Goal: Task Accomplishment & Management: Use online tool/utility

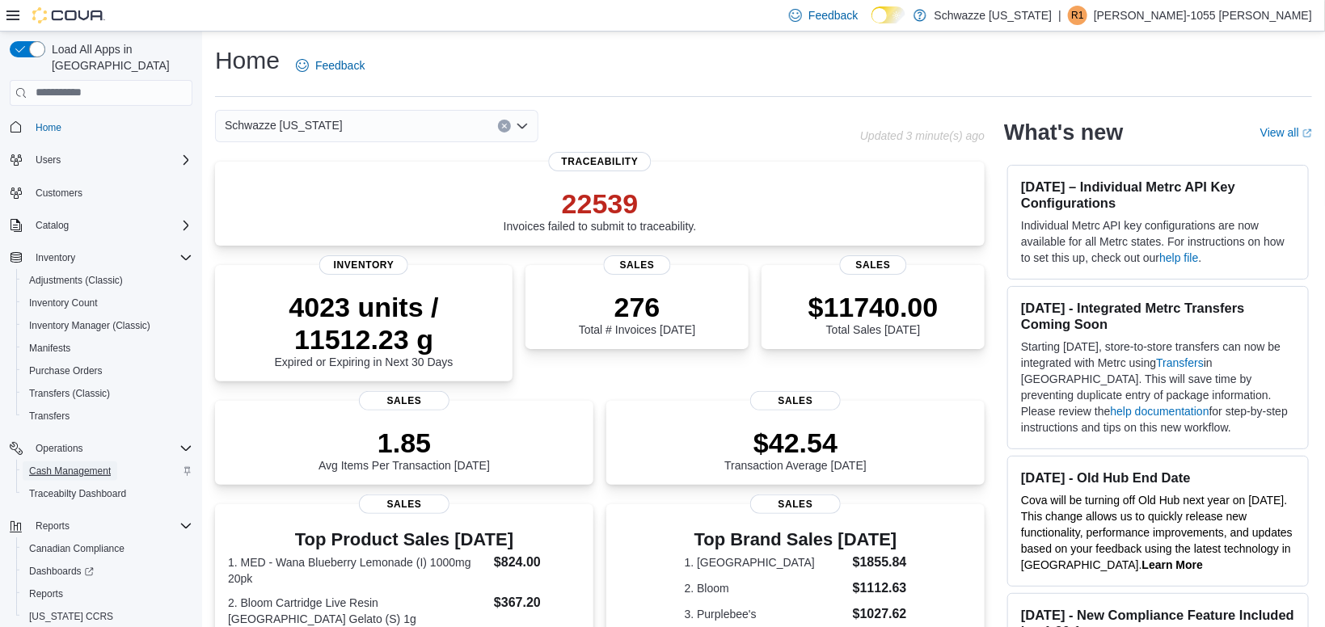
click at [61, 465] on span "Cash Management" at bounding box center [70, 471] width 82 height 13
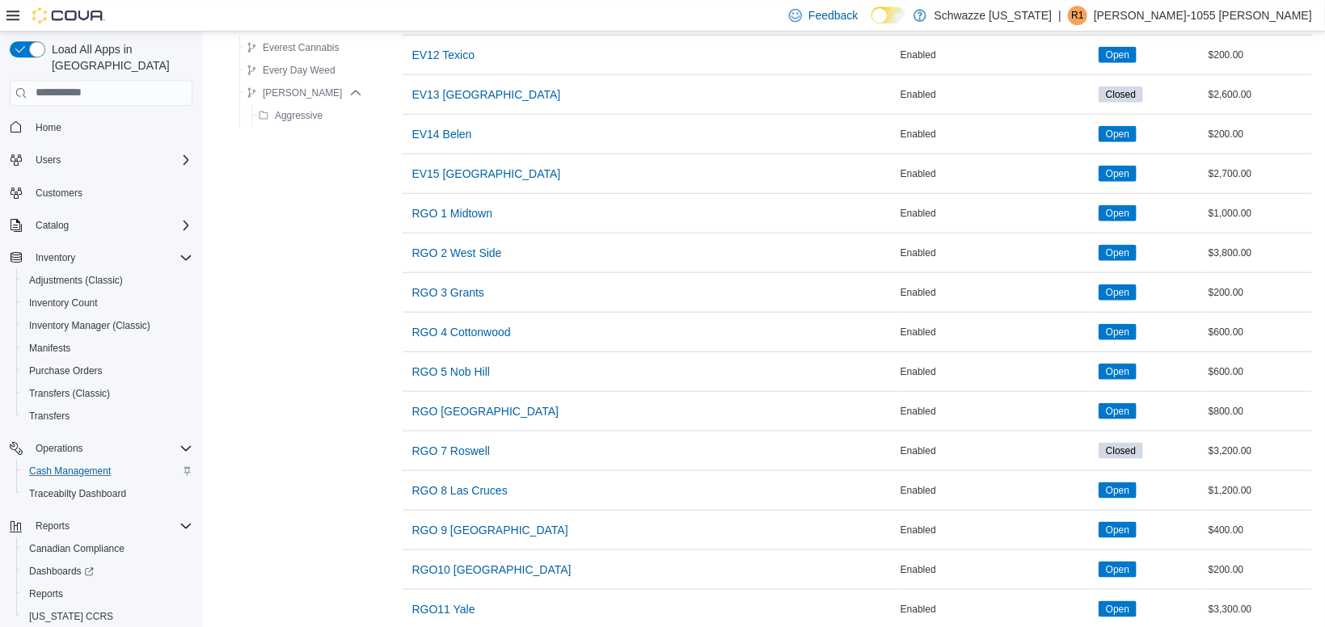
scroll to position [659, 0]
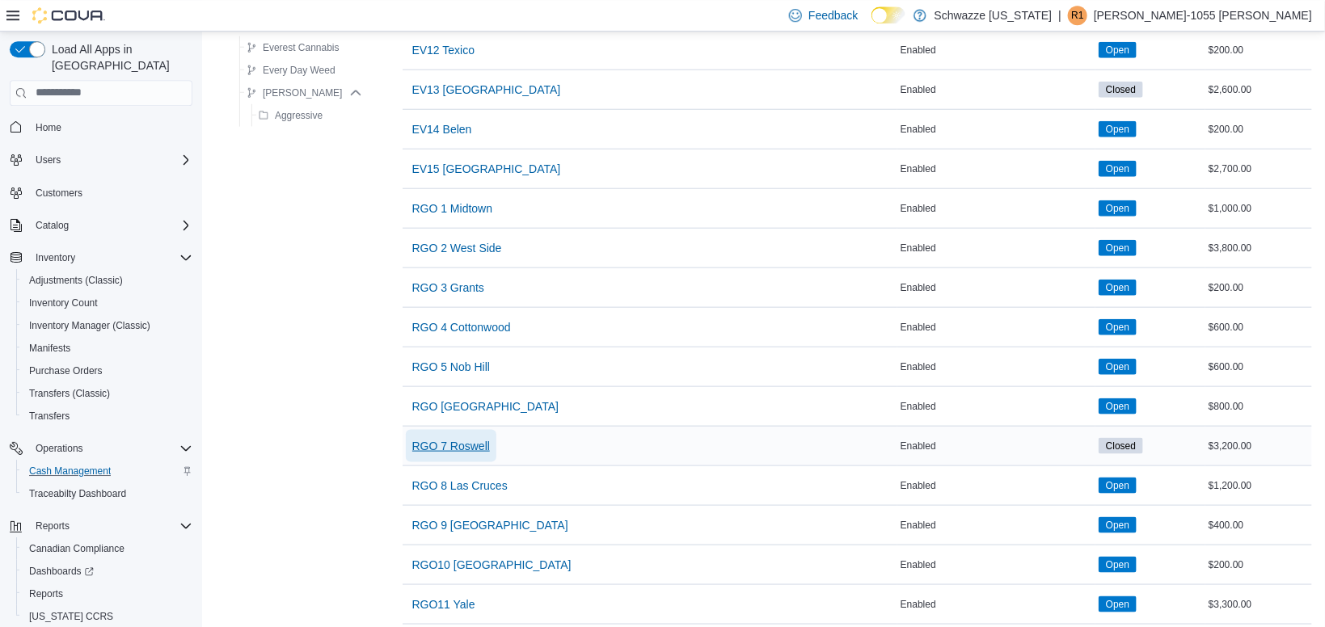
click at [459, 447] on span "RGO 7 Roswell" at bounding box center [451, 446] width 78 height 16
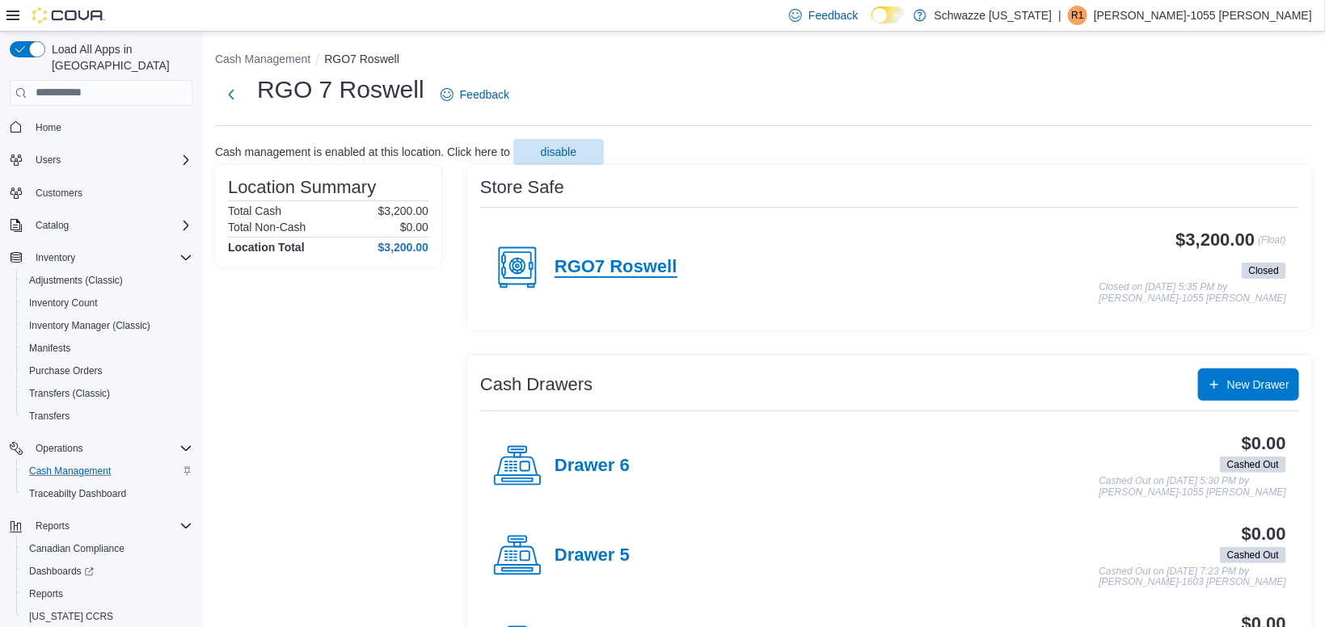
click at [579, 259] on h4 "RGO7 Roswell" at bounding box center [615, 267] width 123 height 21
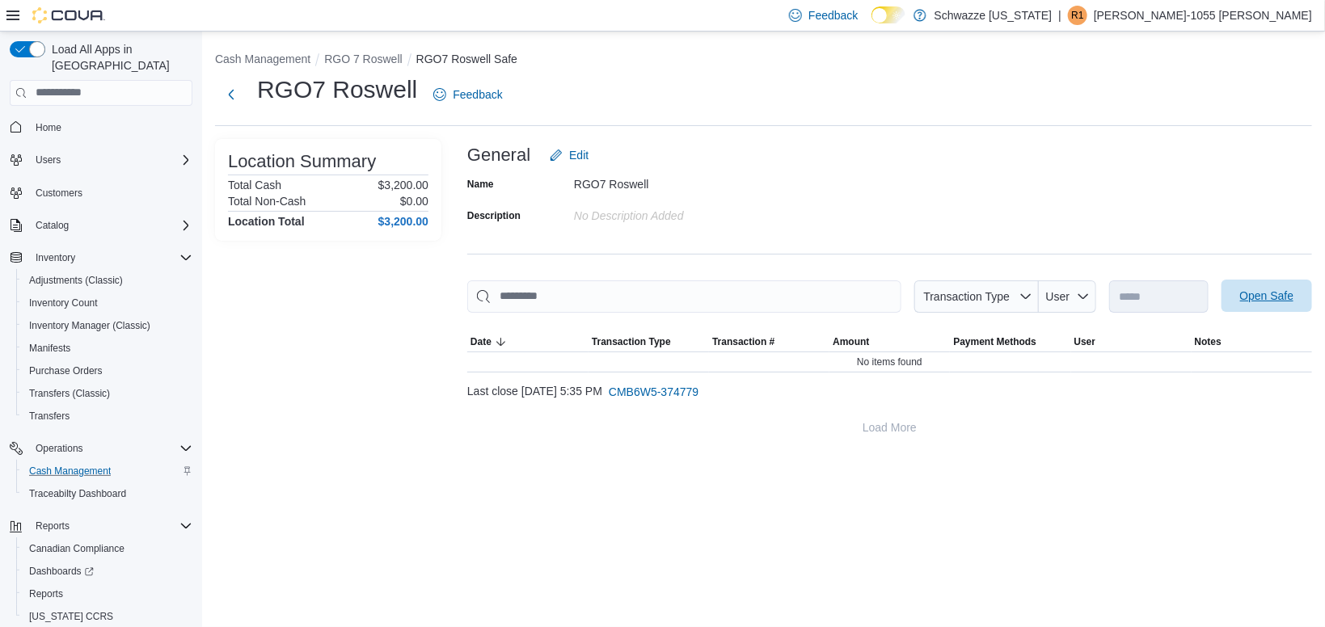
click at [1271, 305] on span "Open Safe" at bounding box center [1266, 296] width 71 height 32
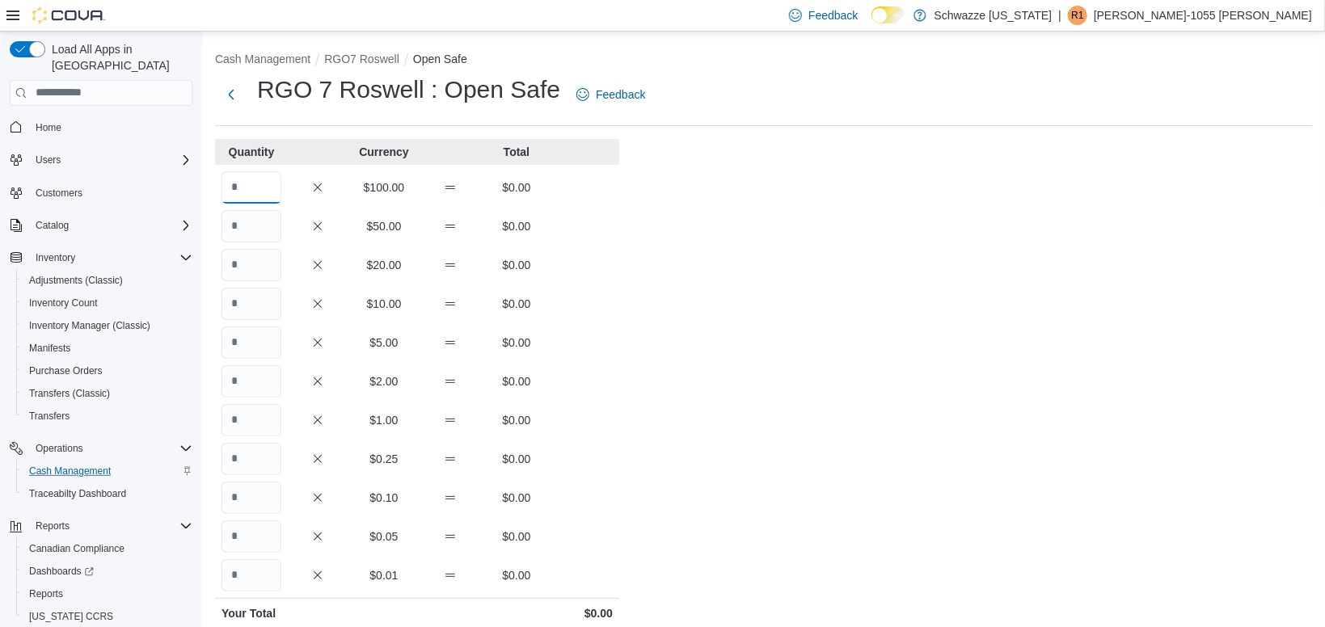
click at [251, 192] on input "Quantity" at bounding box center [251, 187] width 60 height 32
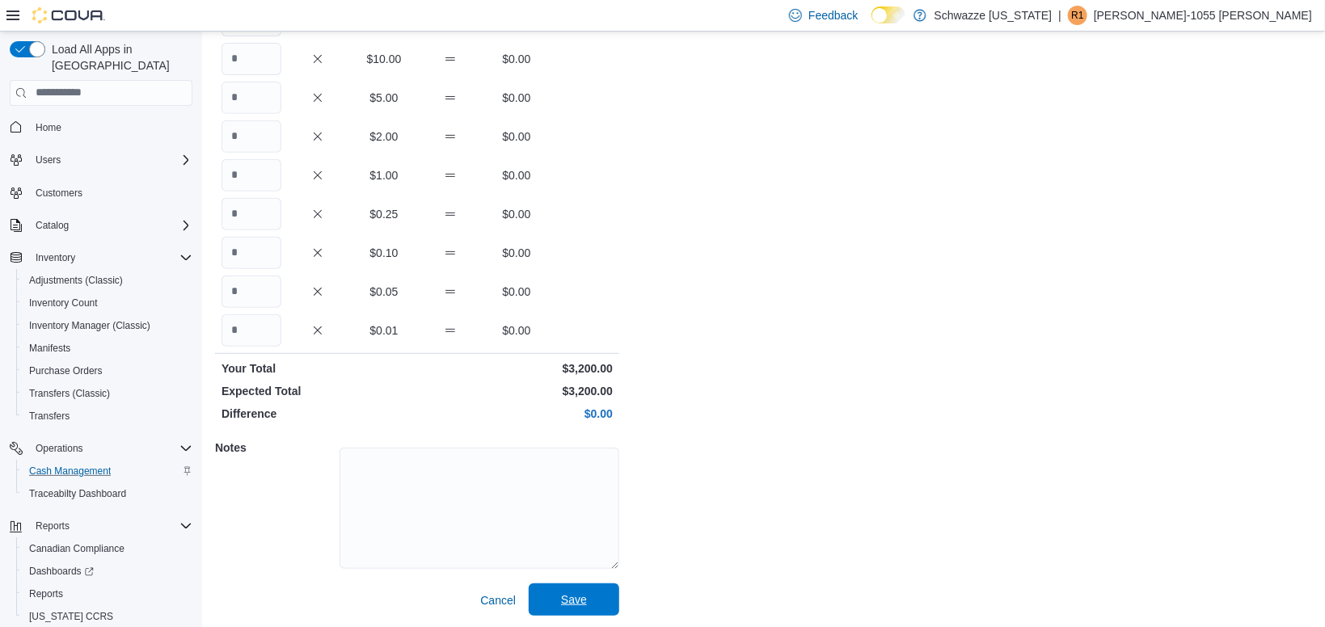
type input "**"
click at [566, 596] on span "Save" at bounding box center [574, 600] width 26 height 16
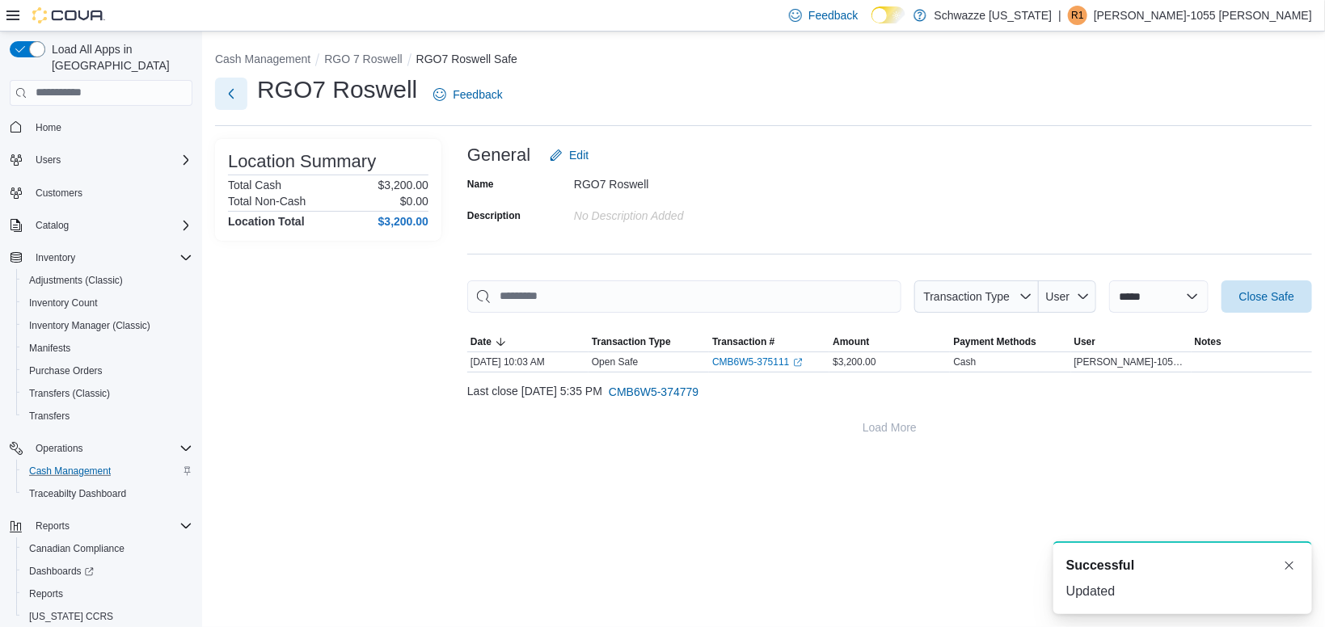
click at [234, 91] on button "Next" at bounding box center [231, 94] width 32 height 32
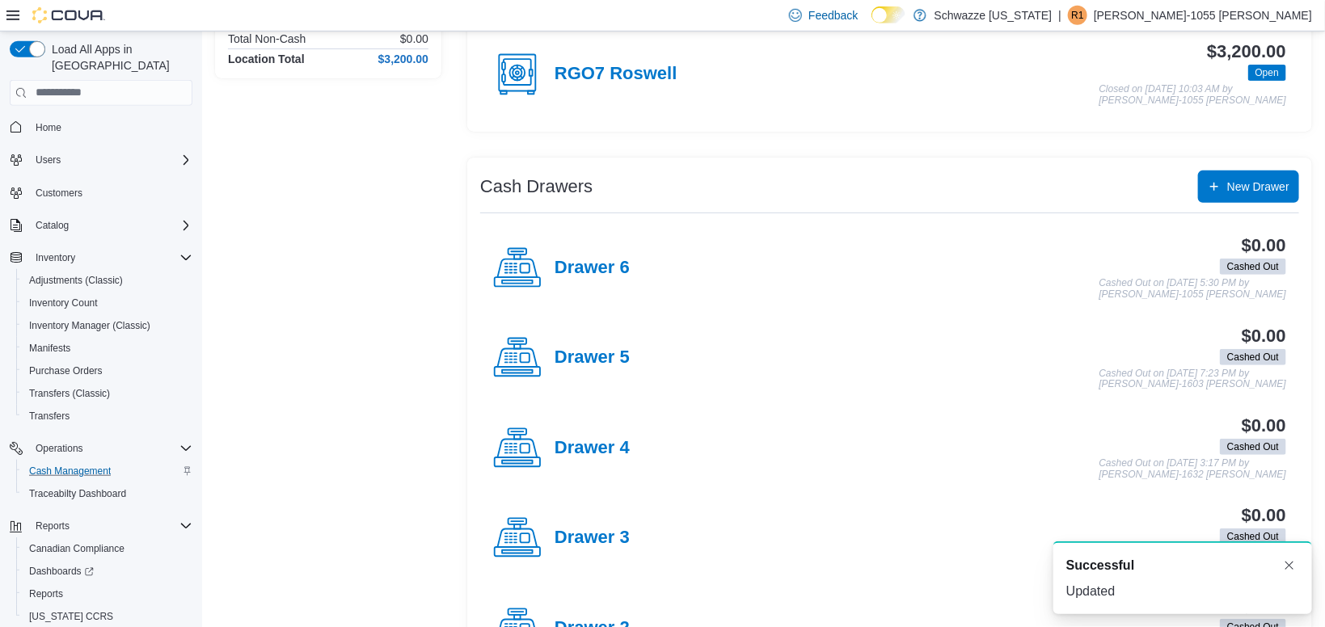
scroll to position [439, 0]
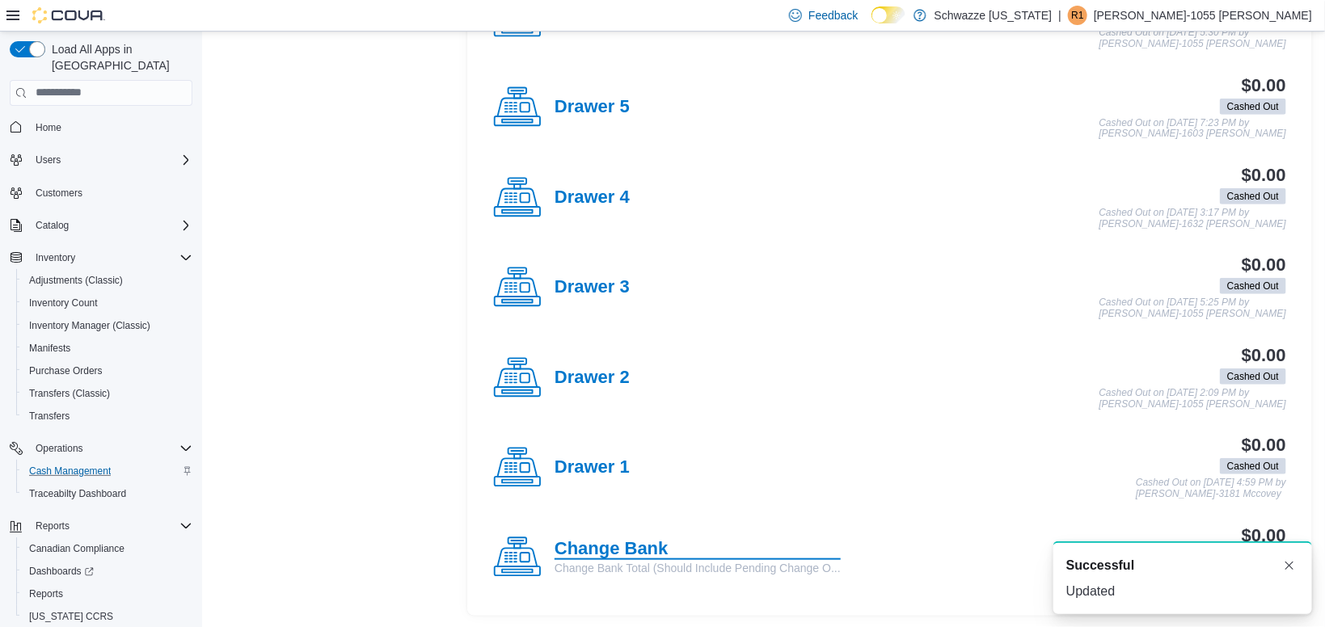
click at [606, 541] on h4 "Change Bank" at bounding box center [697, 549] width 286 height 21
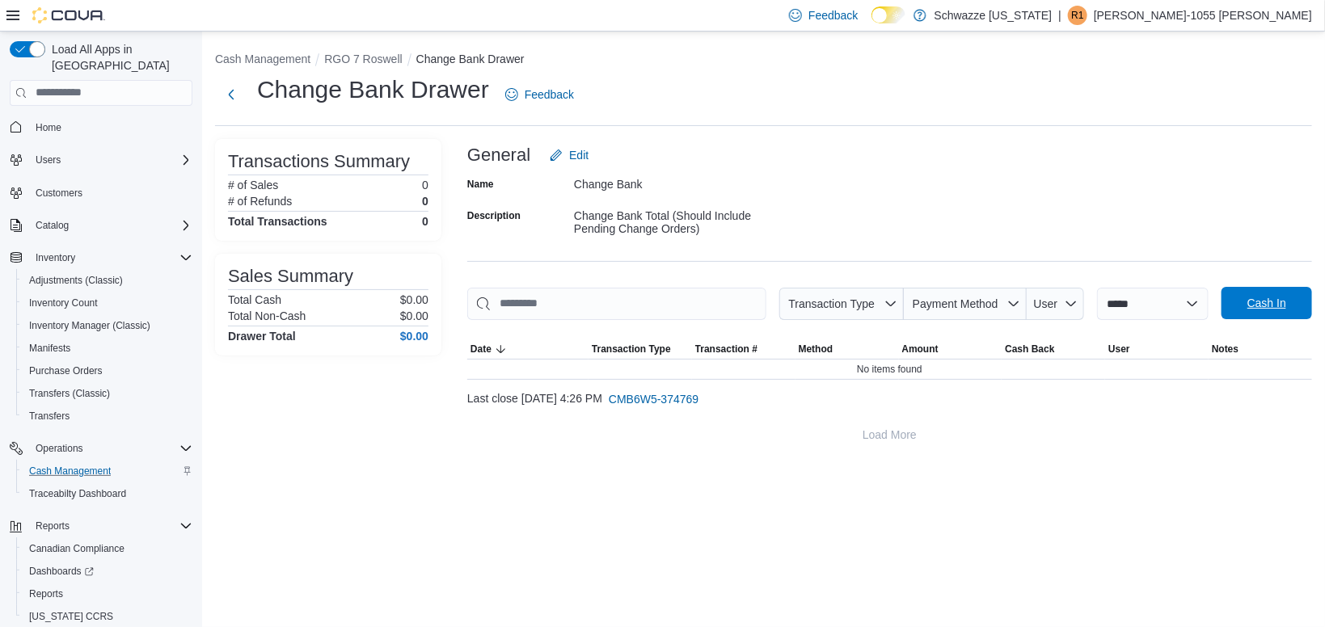
click at [1233, 301] on span "Cash In" at bounding box center [1266, 303] width 71 height 32
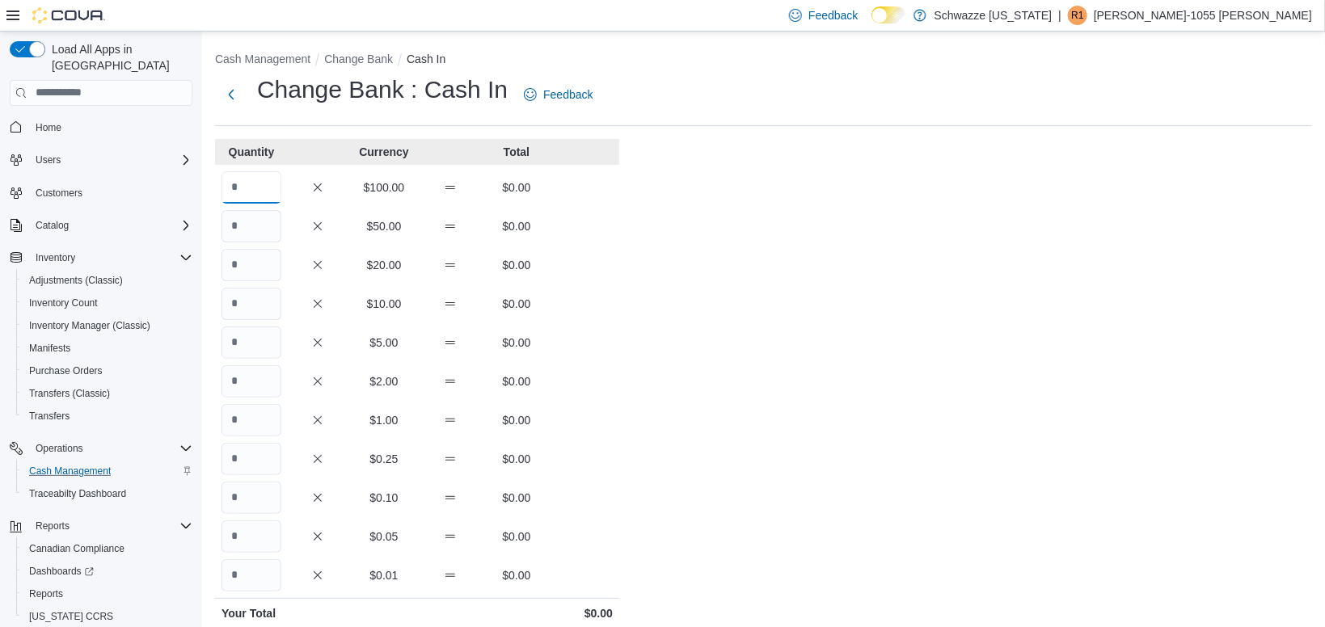
click at [263, 188] on input "Quantity" at bounding box center [251, 187] width 60 height 32
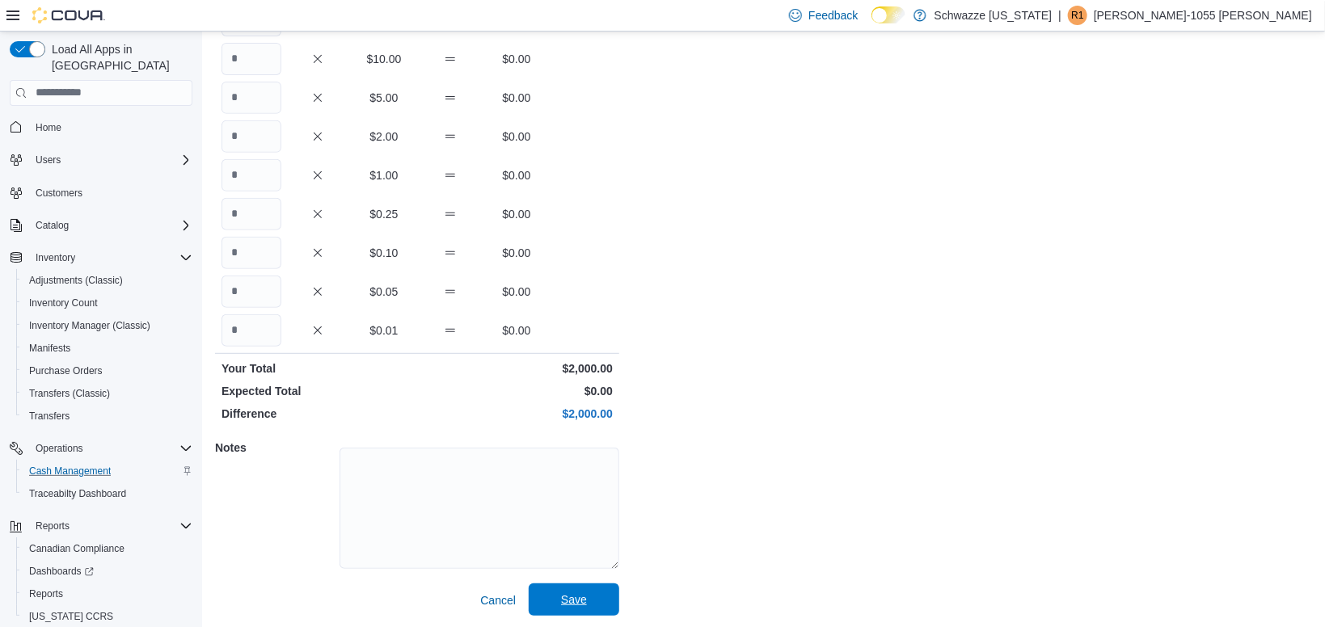
type input "**"
click at [572, 608] on span "Save" at bounding box center [573, 600] width 71 height 32
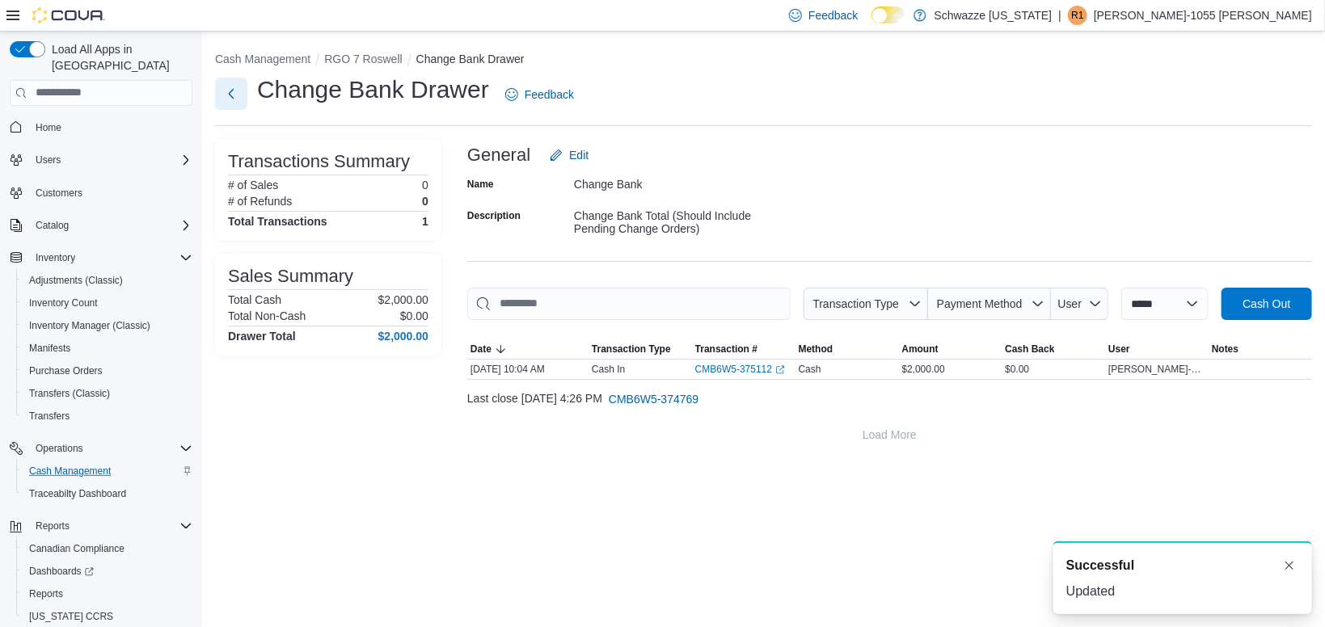
click at [224, 93] on button "Next" at bounding box center [231, 94] width 32 height 32
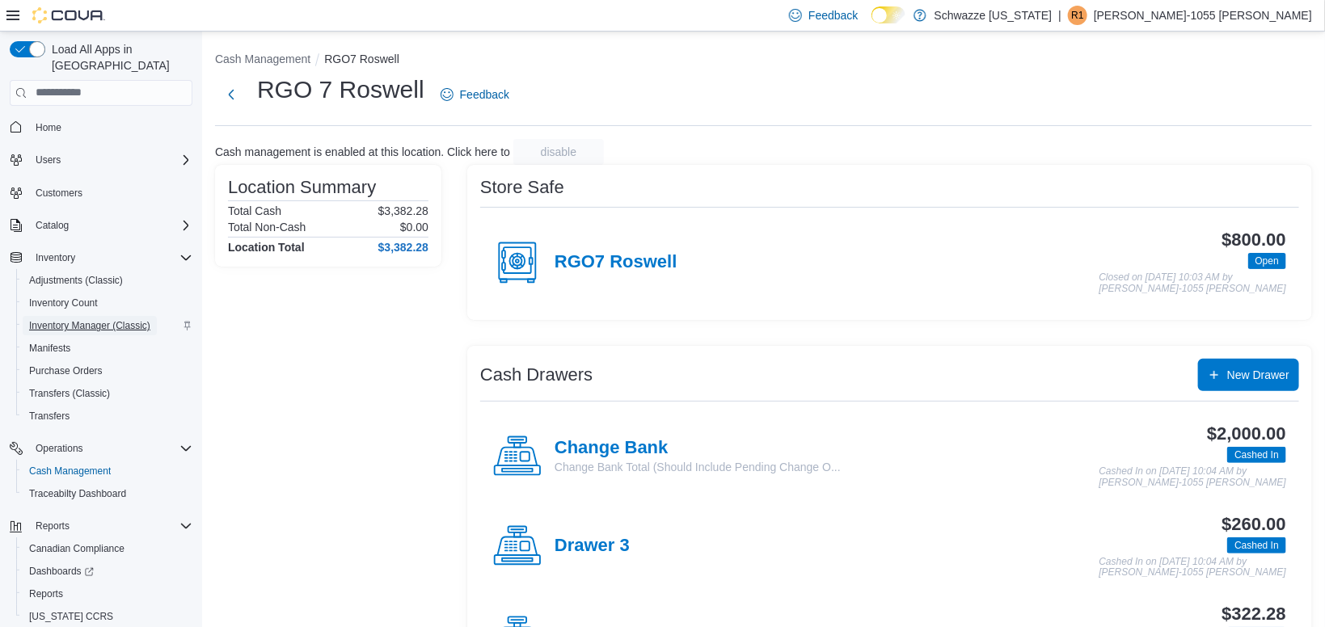
click at [105, 319] on span "Inventory Manager (Classic)" at bounding box center [89, 325] width 121 height 13
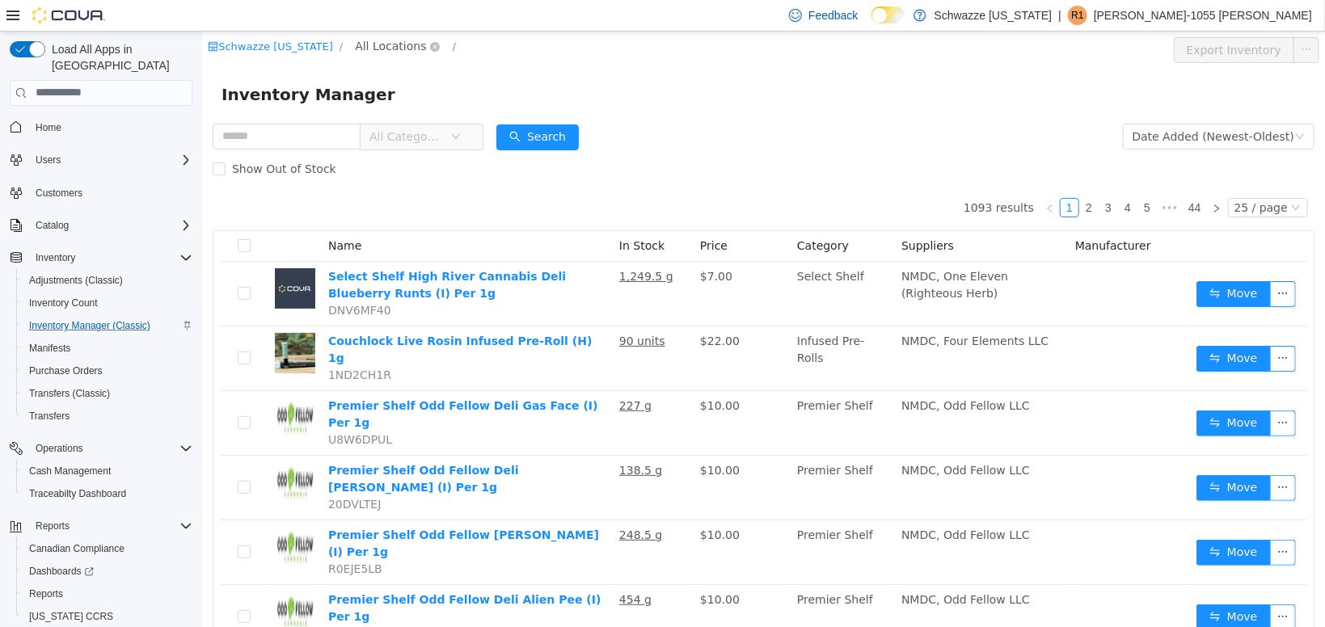
click at [373, 55] on span "All Locations" at bounding box center [396, 45] width 96 height 19
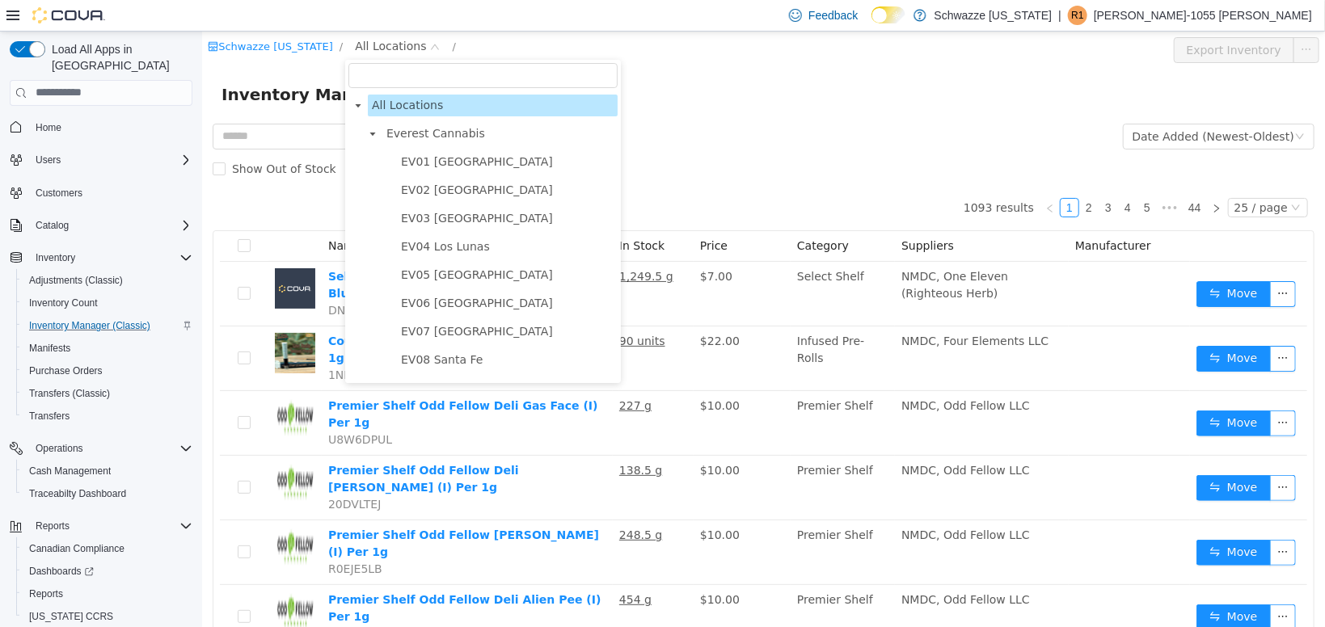
drag, startPoint x: 373, startPoint y: 55, endPoint x: 370, endPoint y: 135, distance: 80.1
click at [370, 135] on body "Schwazze New Mexico / All Locations / Export Inventory Inventory Manager All Ca…" at bounding box center [762, 329] width 1123 height 596
click at [376, 133] on icon "icon: caret-down" at bounding box center [372, 133] width 8 height 8
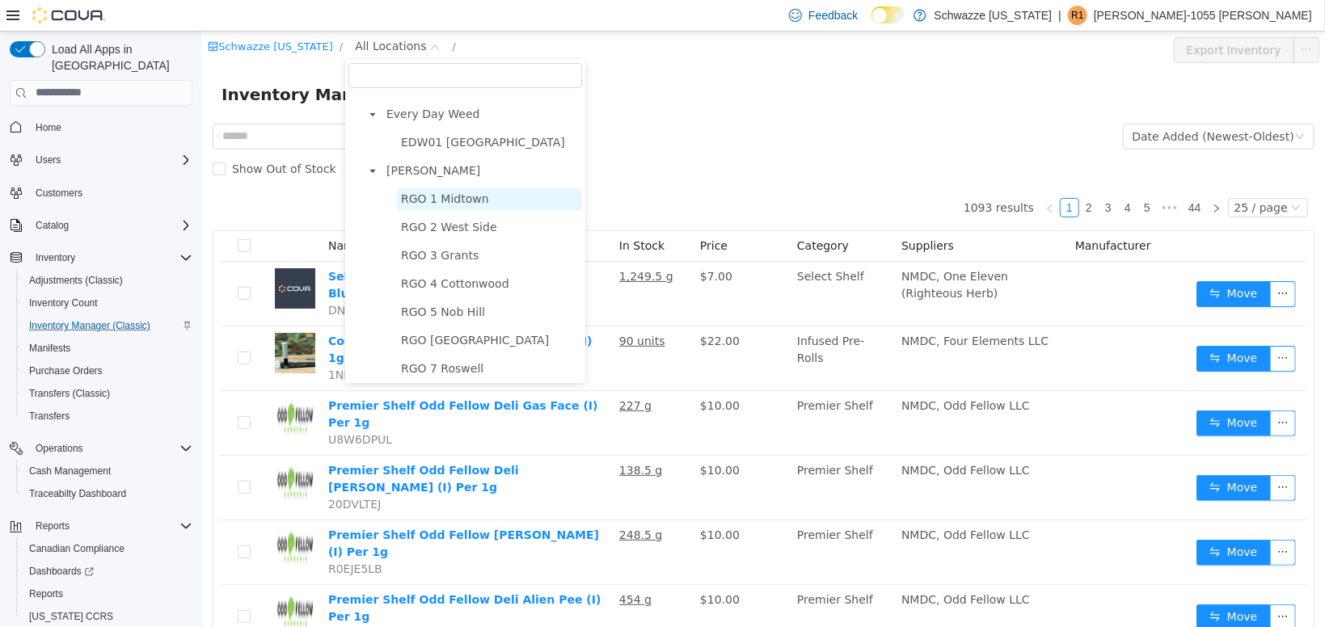
scroll to position [50, 0]
click at [434, 366] on span "RGO 7 Roswell" at bounding box center [441, 365] width 82 height 13
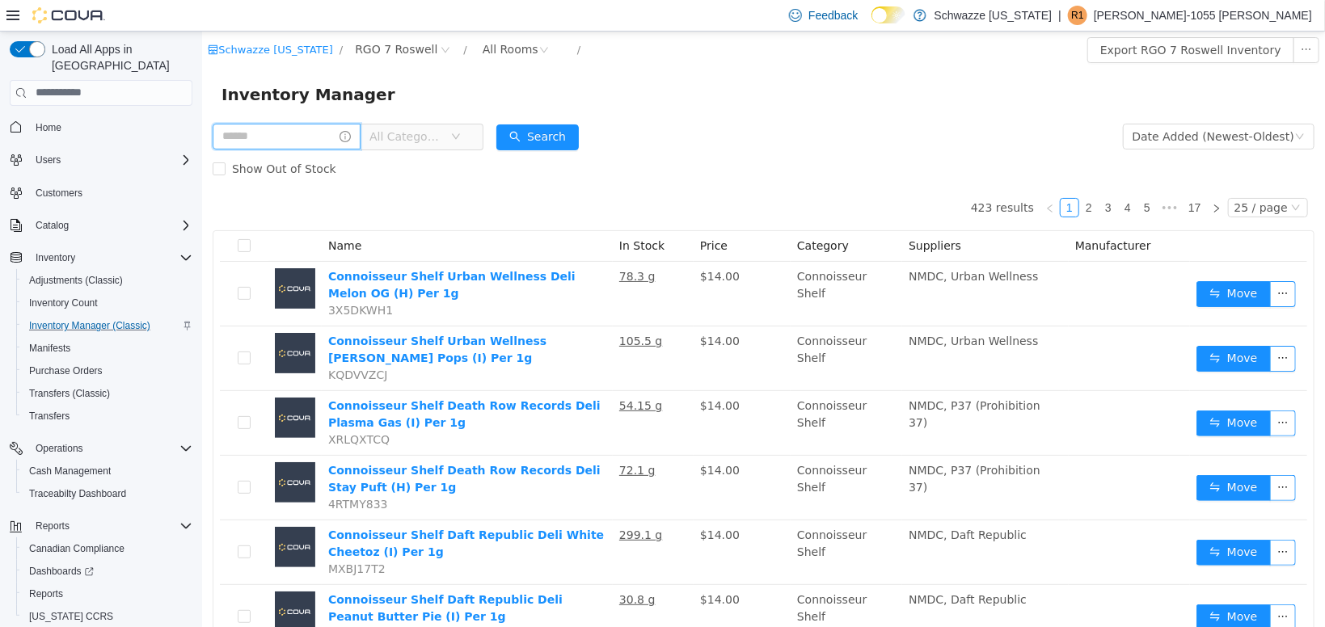
click at [301, 126] on input "text" at bounding box center [286, 136] width 148 height 26
type input "****"
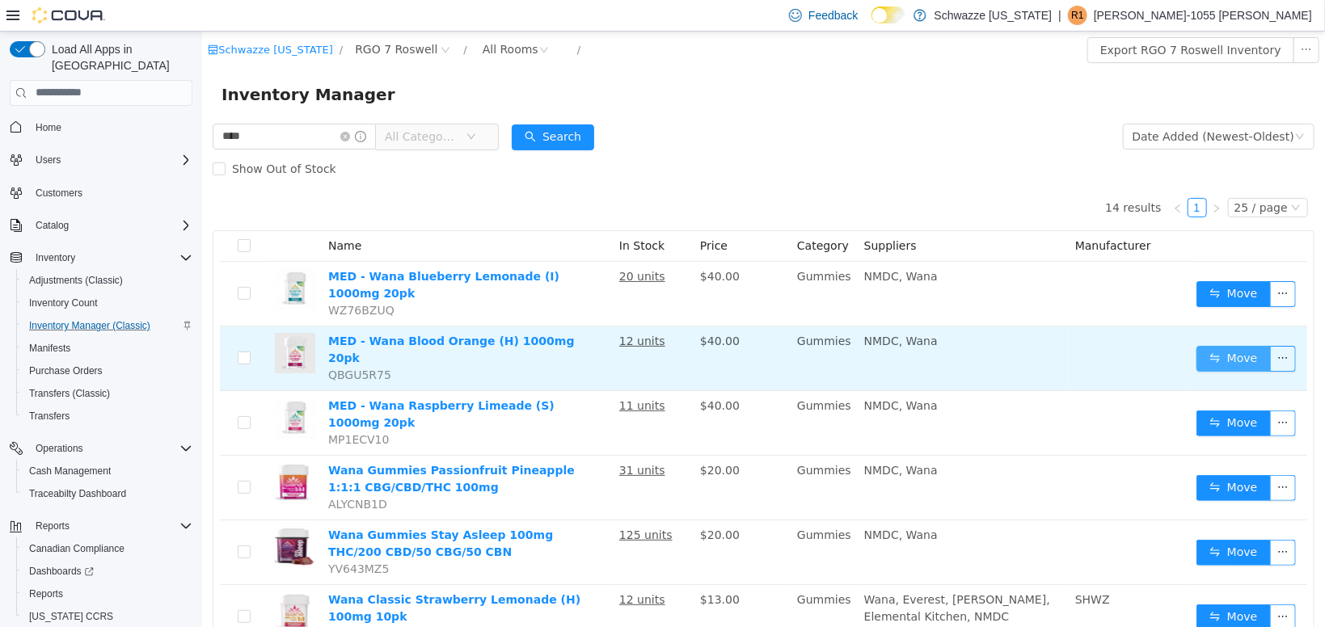
click at [1237, 345] on button "Move" at bounding box center [1232, 358] width 74 height 26
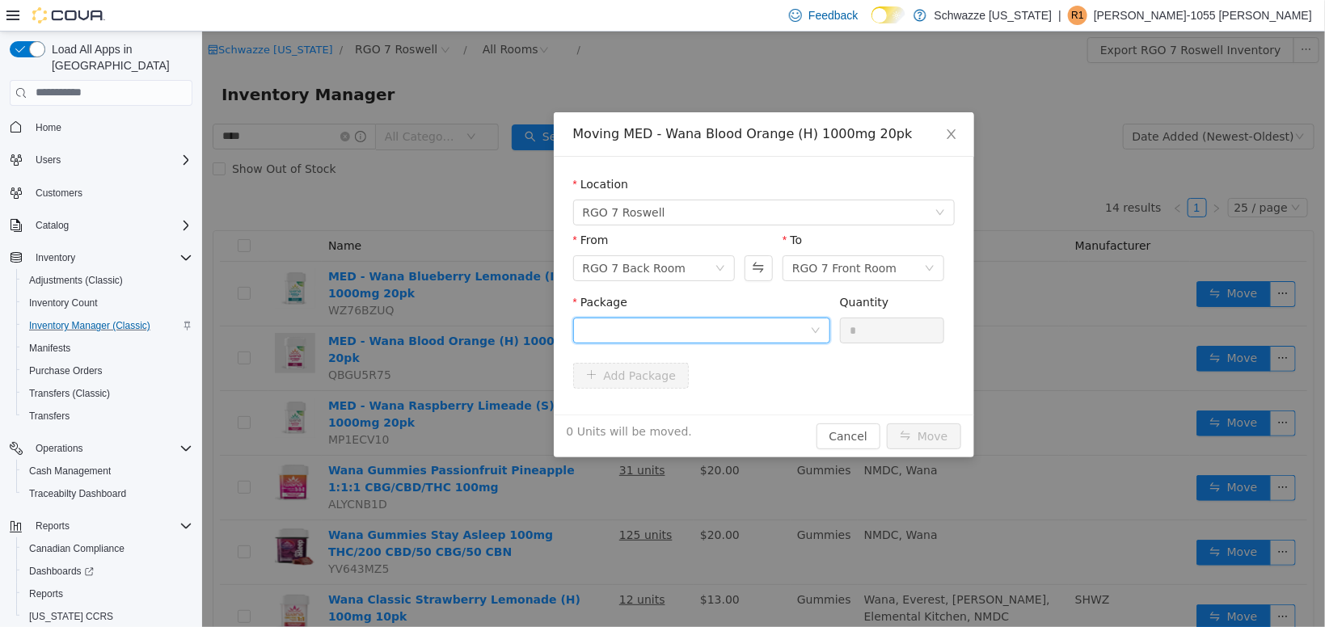
click at [656, 324] on div at bounding box center [695, 330] width 227 height 24
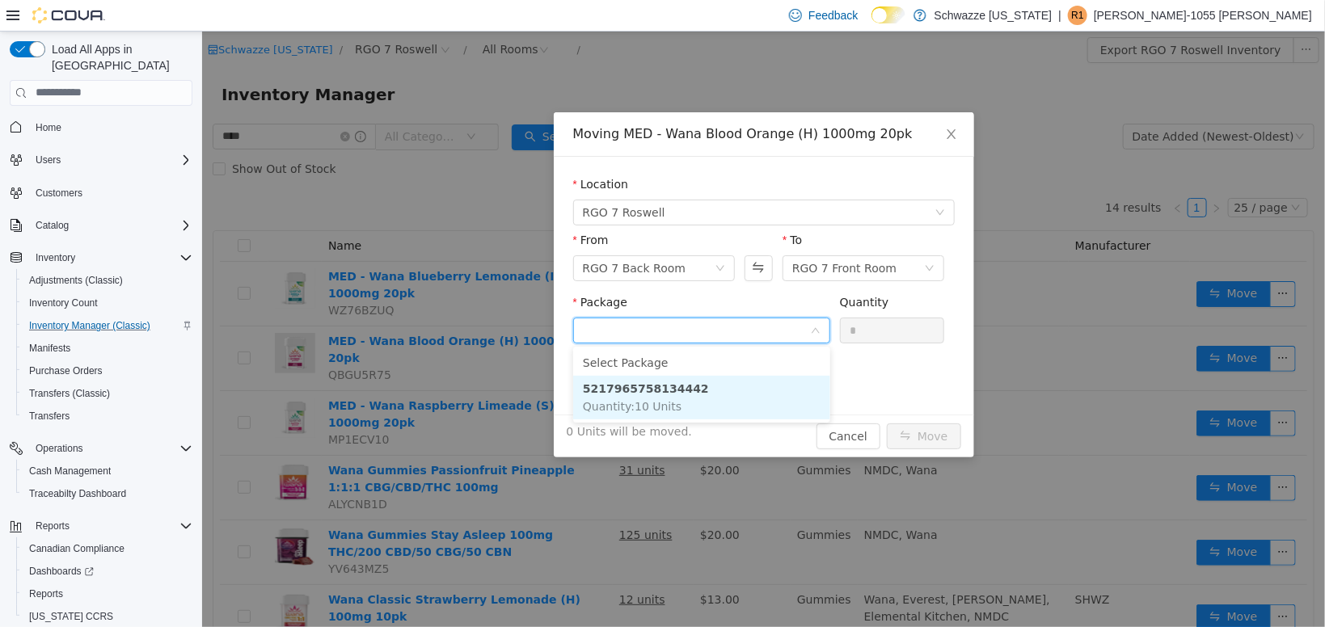
click at [688, 387] on li "5217965758134442 Quantity : 10 Units" at bounding box center [700, 397] width 257 height 44
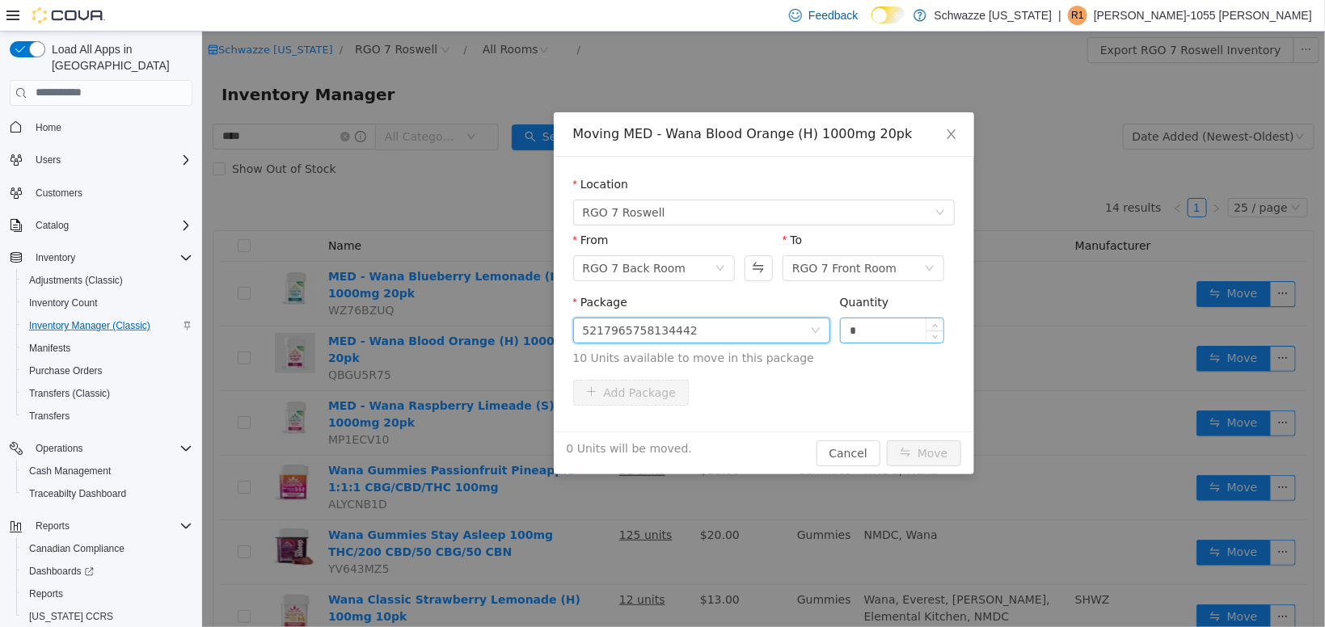
click at [884, 339] on input "*" at bounding box center [891, 330] width 103 height 24
type input "**"
click at [925, 453] on button "Move" at bounding box center [923, 453] width 74 height 26
